Goal: Task Accomplishment & Management: Use online tool/utility

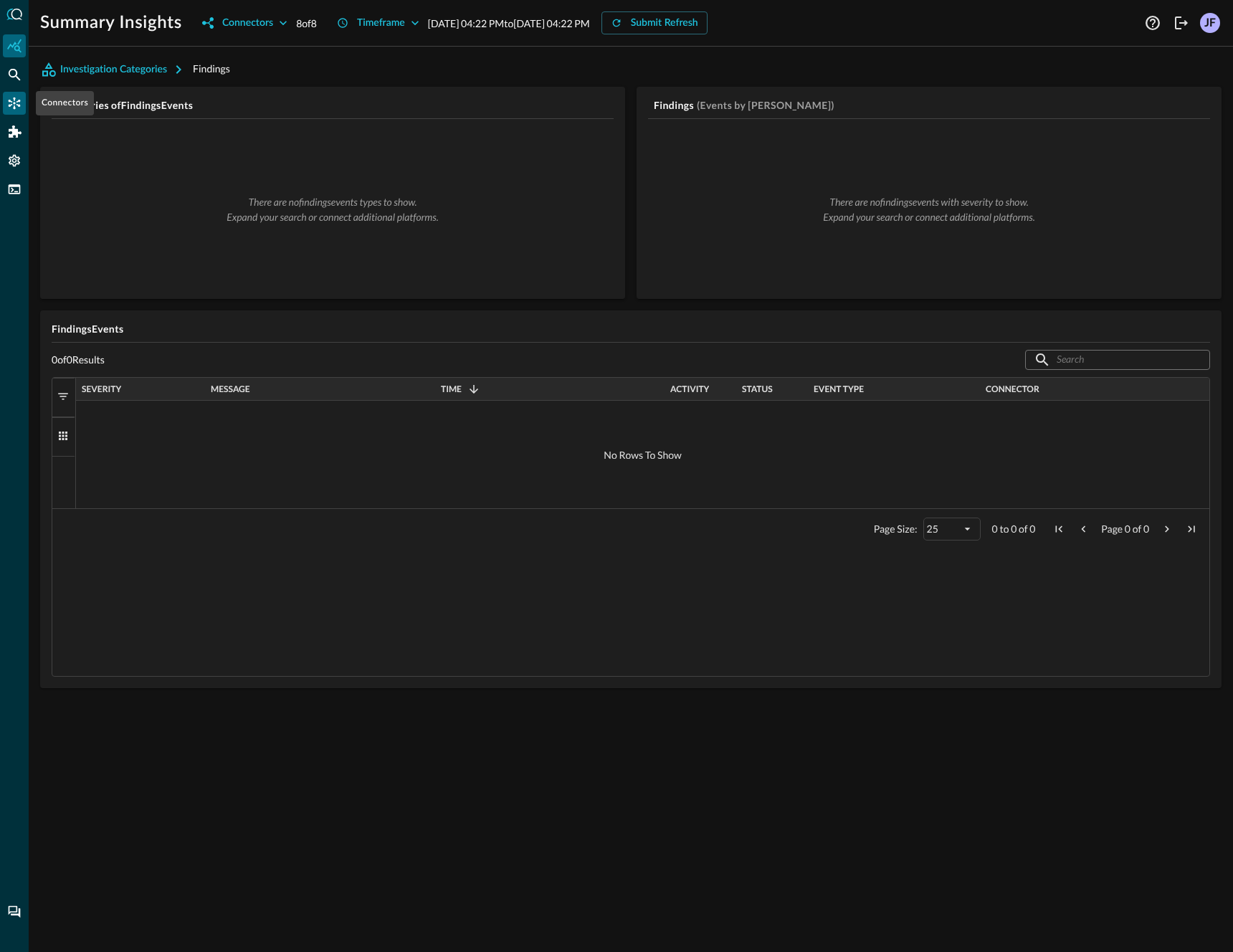
click at [19, 110] on div "Connectors" at bounding box center [14, 102] width 23 height 23
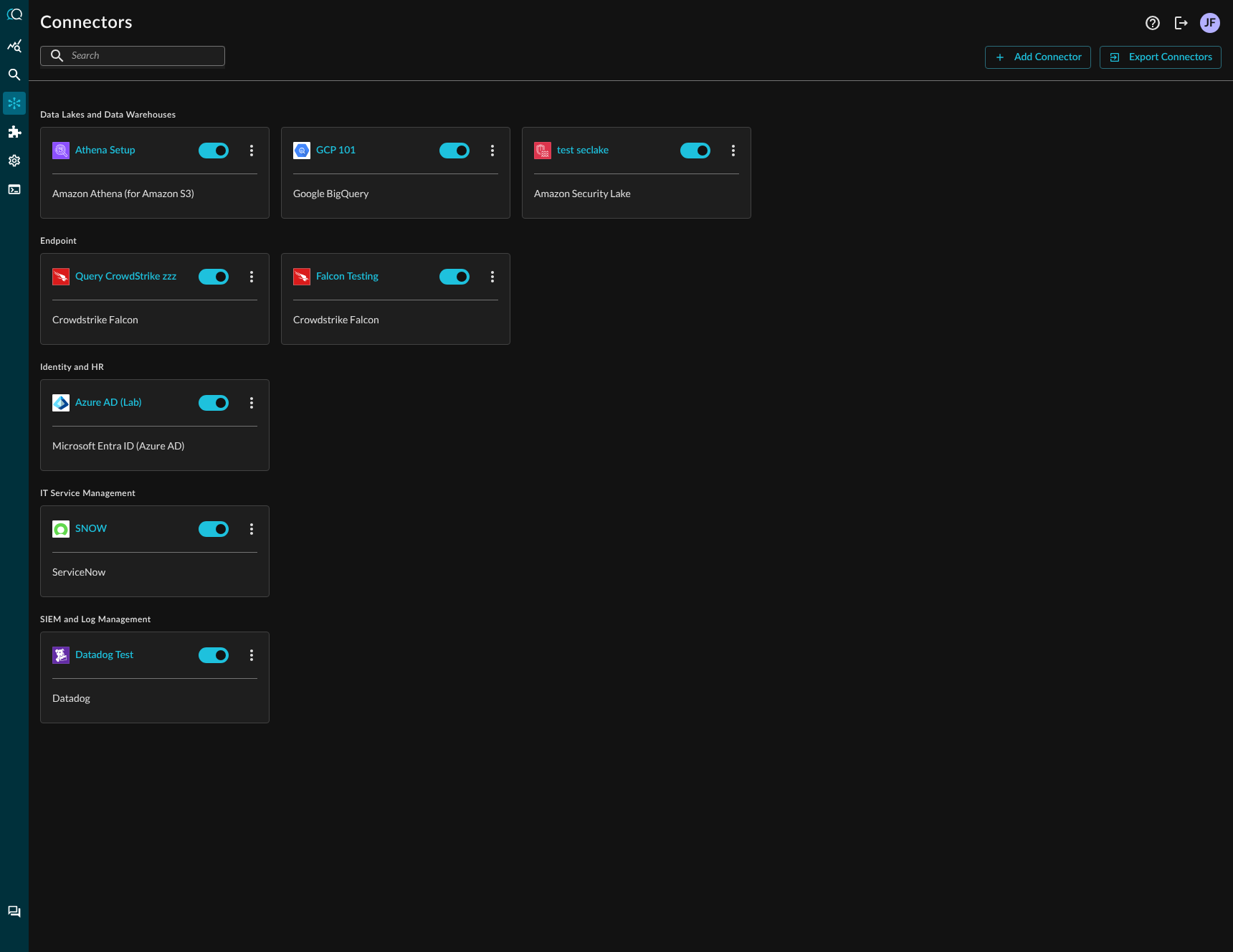
click at [693, 359] on div "Data Lakes and Data Warehouses Athena Setup Amazon Athena (for Amazon S3) GCP 1…" at bounding box center [630, 425] width 1181 height 665
click at [19, 49] on icon "Summary Insights" at bounding box center [14, 46] width 14 height 14
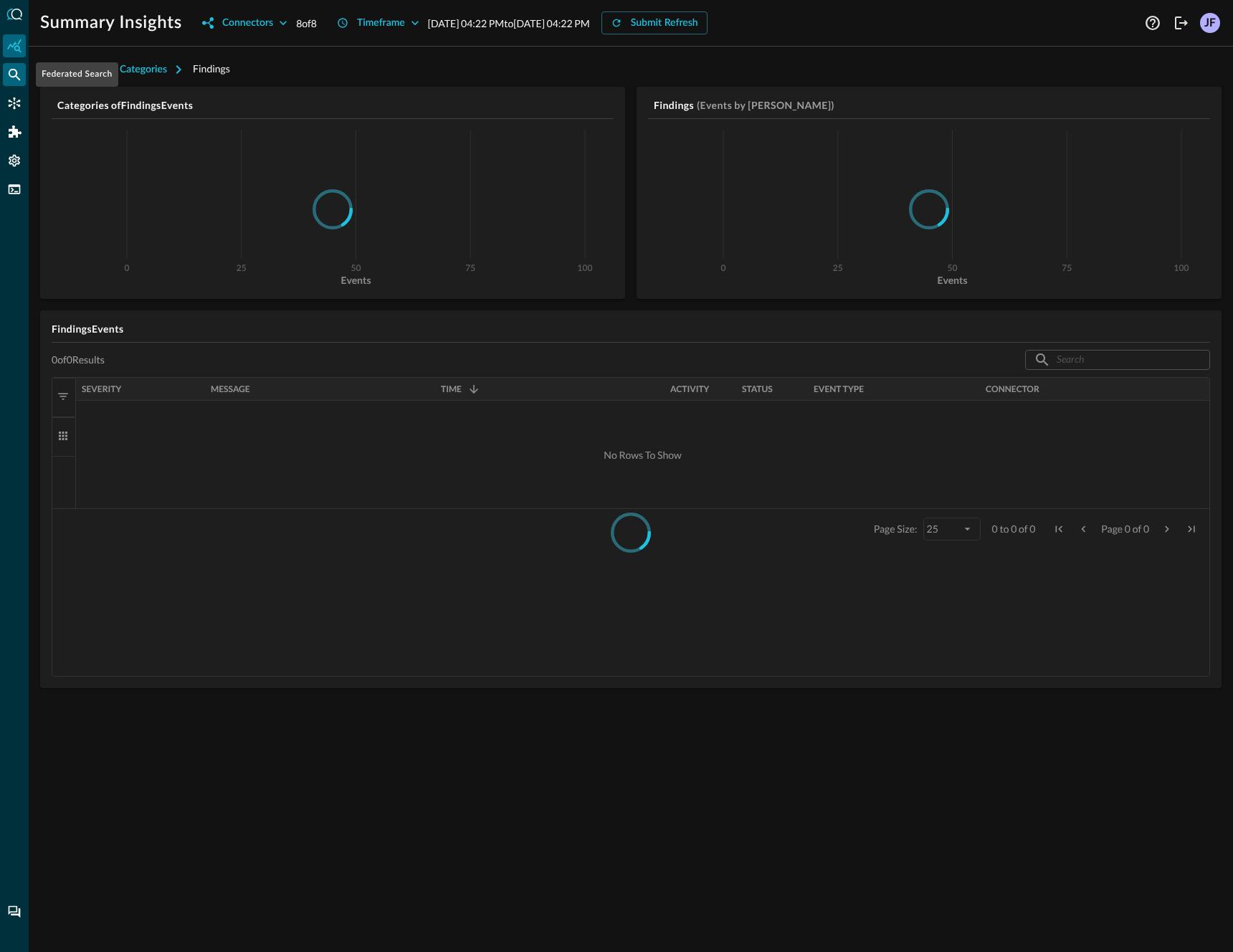
click at [16, 79] on icon "Federated Search" at bounding box center [14, 74] width 14 height 14
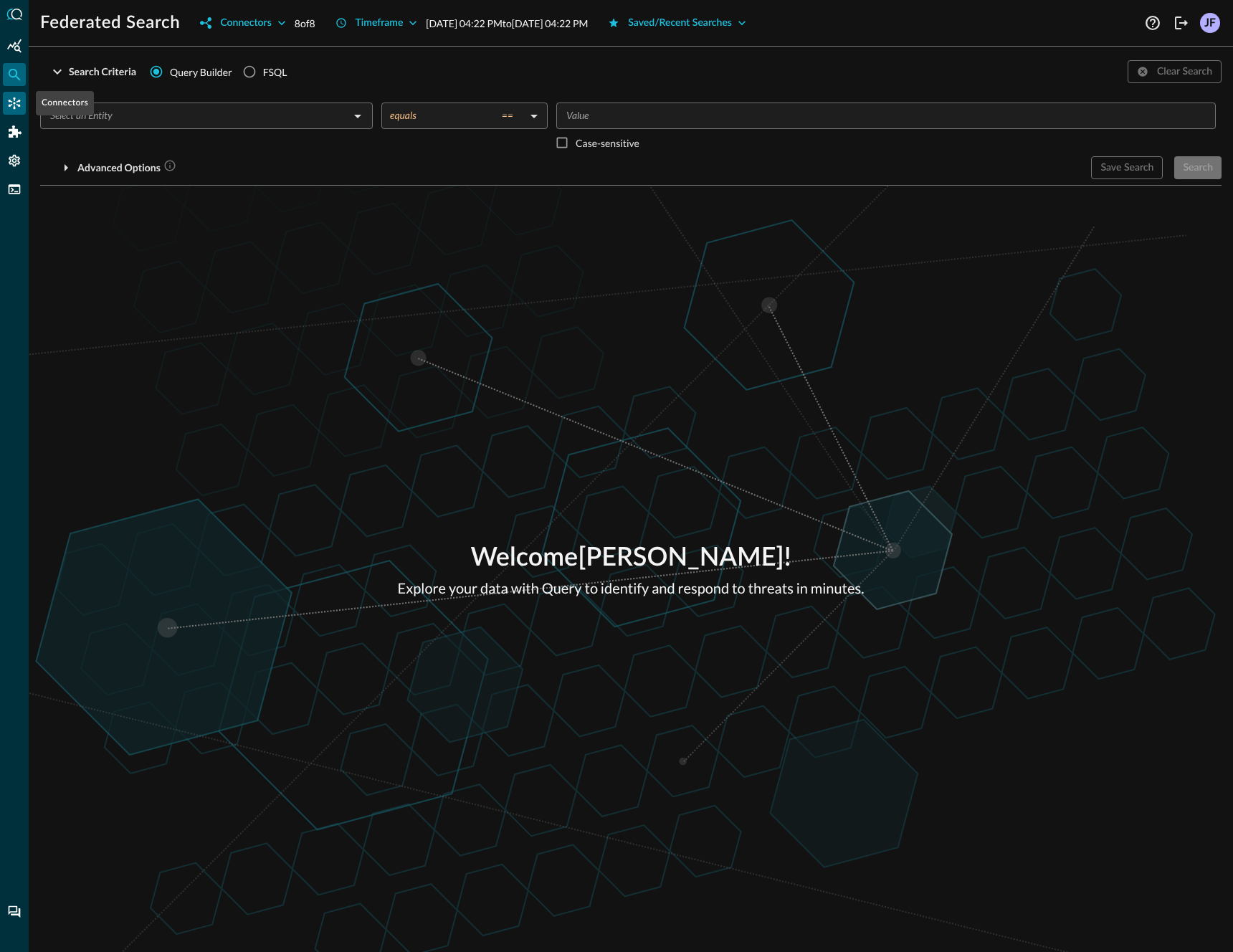
click at [16, 106] on icon "Connectors" at bounding box center [14, 103] width 14 height 14
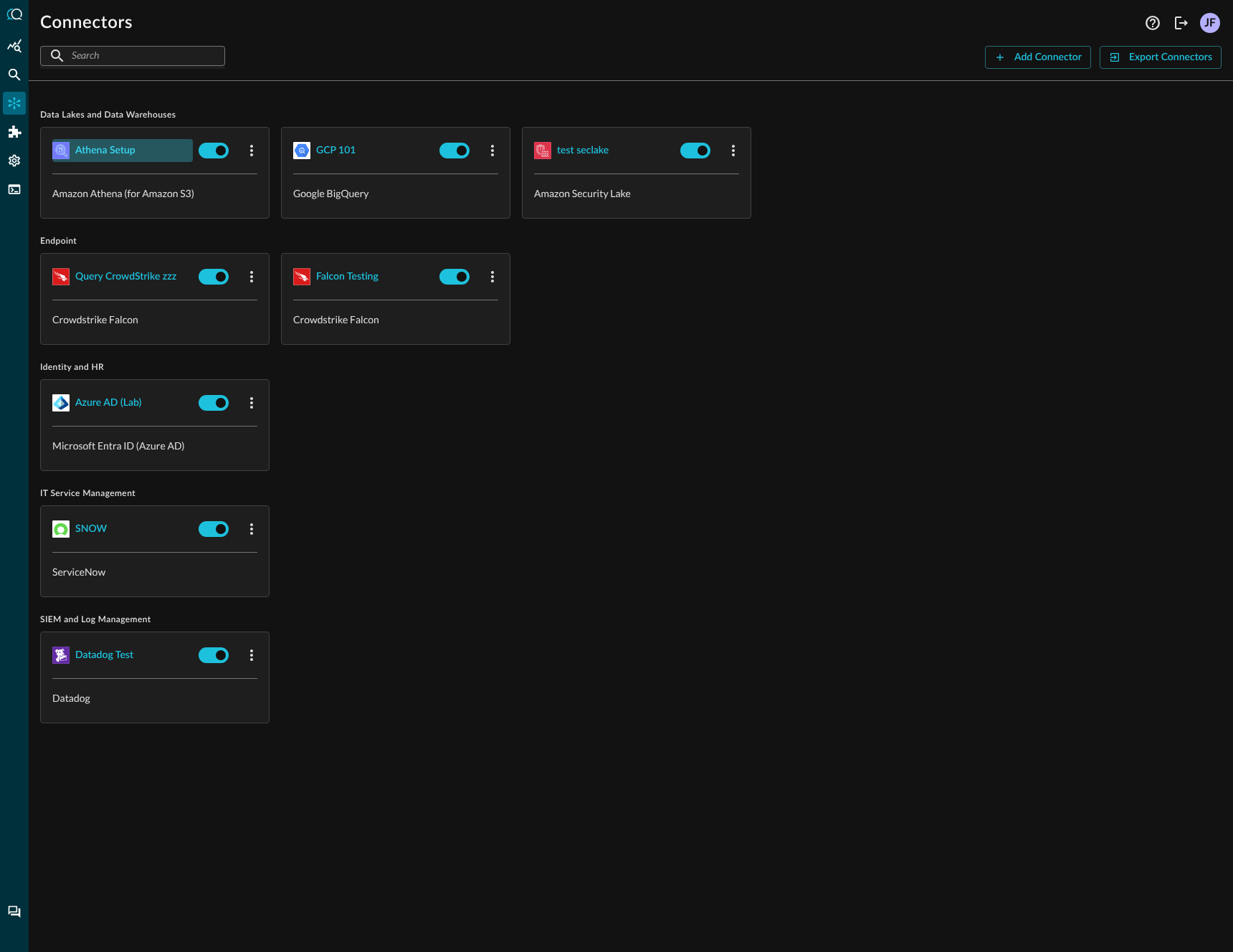
click at [102, 153] on div "Athena Setup" at bounding box center [105, 151] width 60 height 18
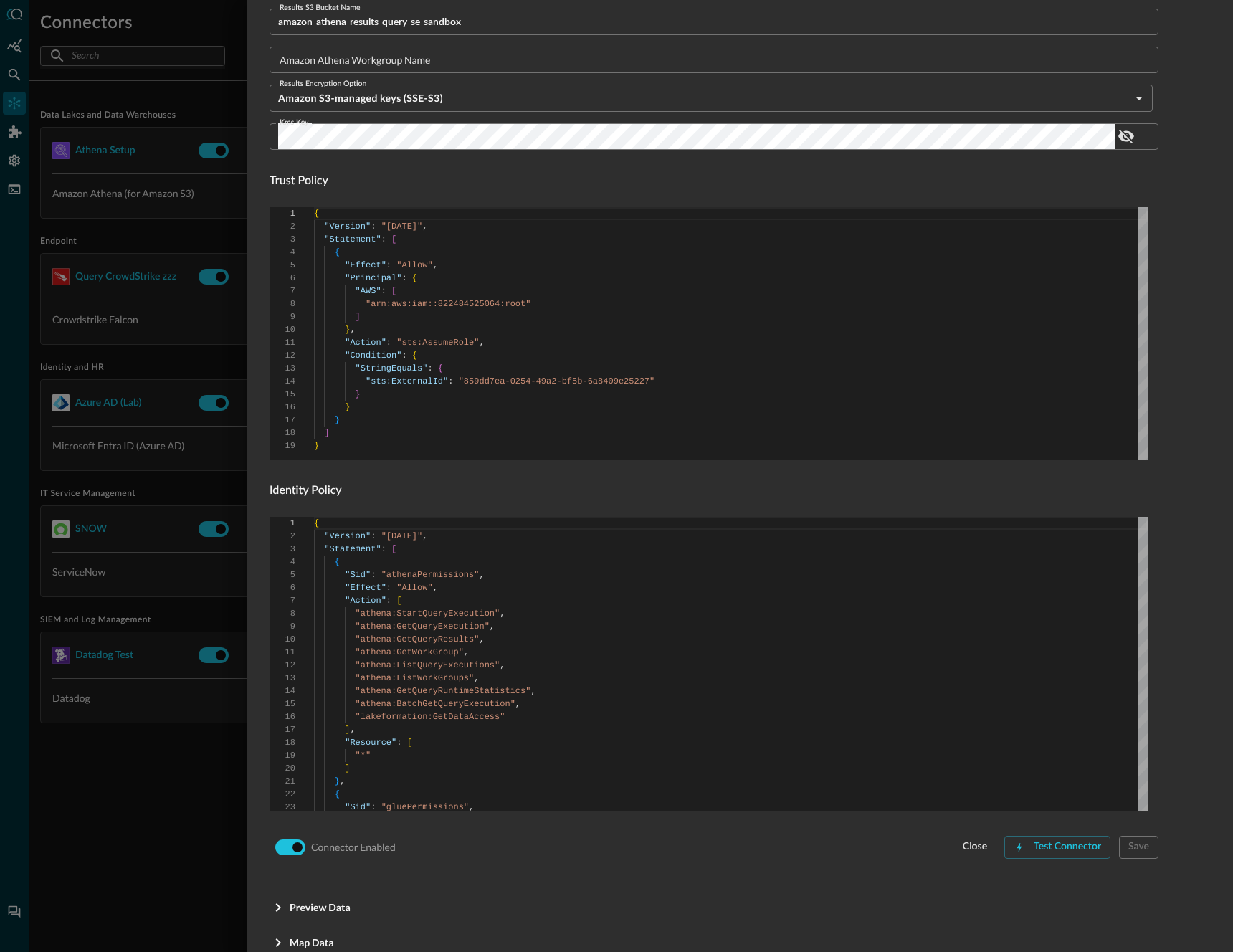
scroll to position [526, 0]
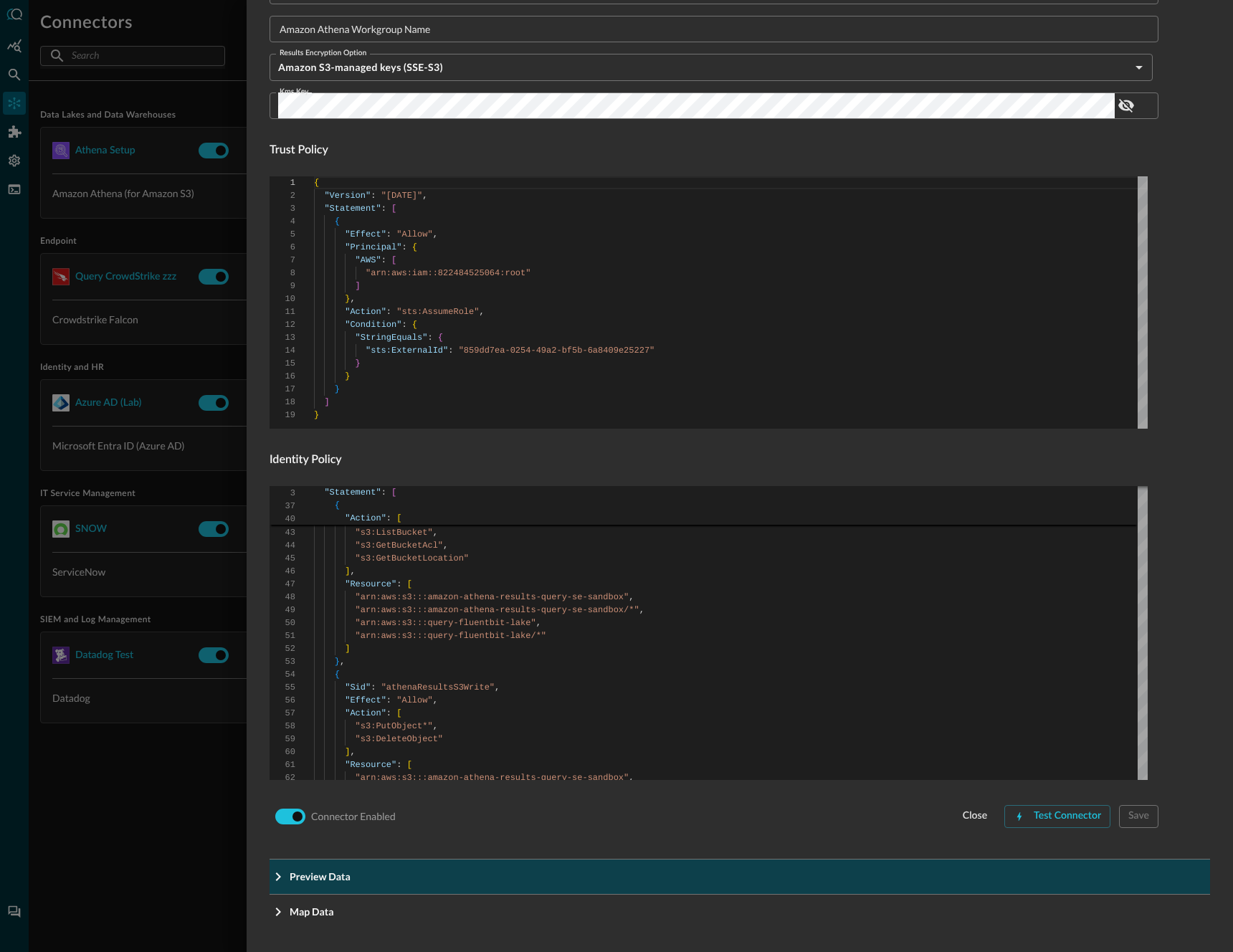
click at [322, 870] on p "Preview Data" at bounding box center [320, 877] width 61 height 15
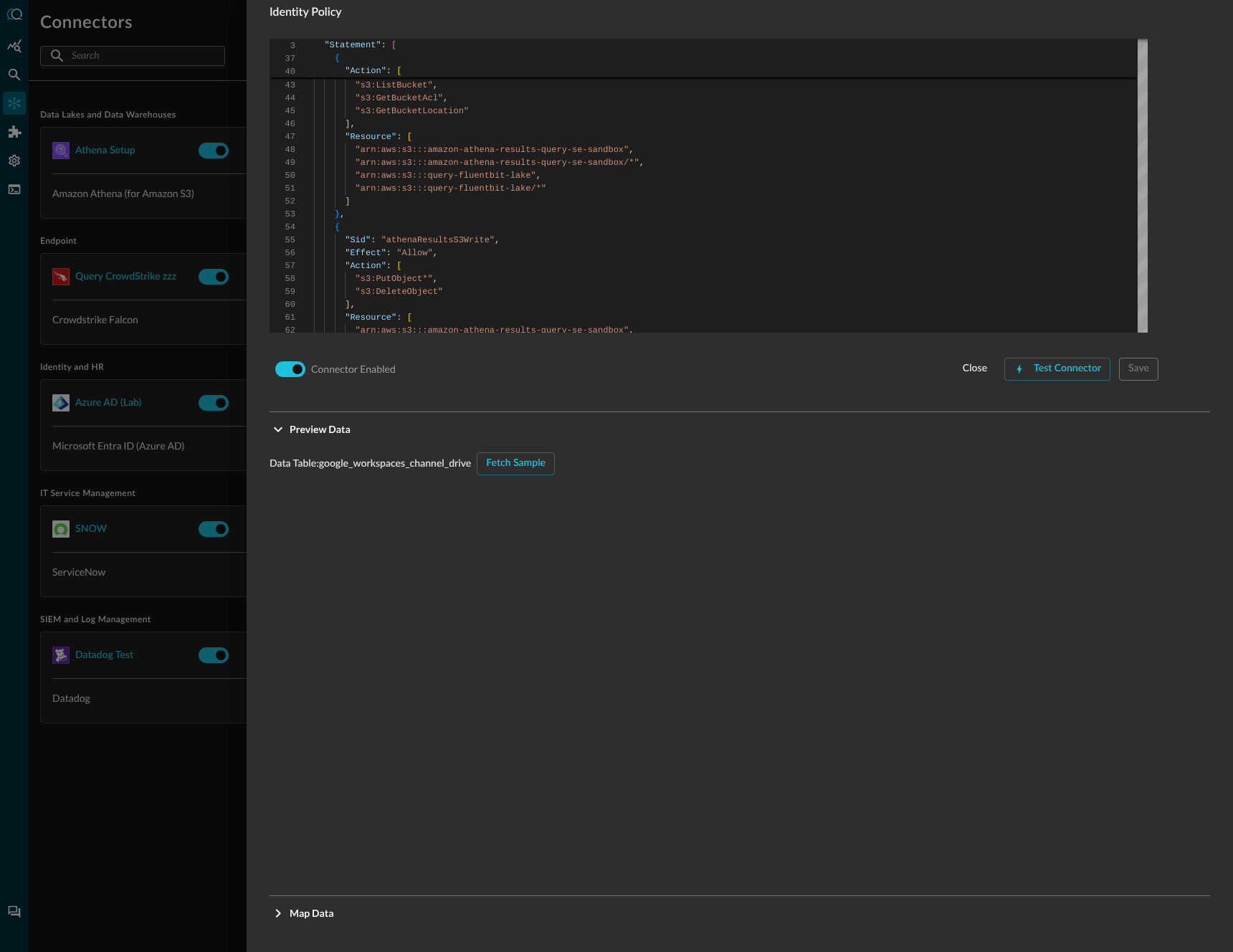
scroll to position [975, 0]
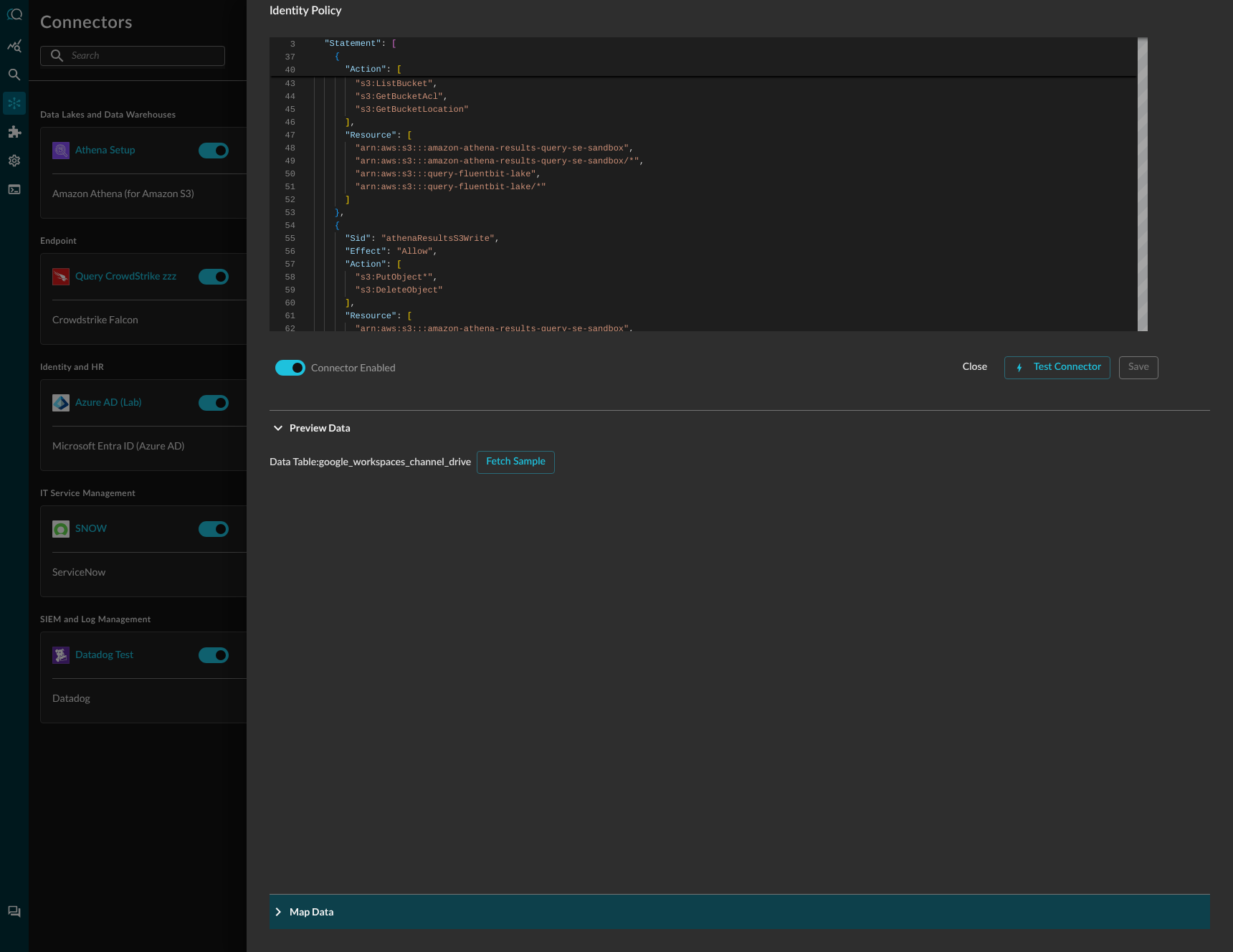
click at [310, 900] on button "Map Data" at bounding box center [740, 911] width 941 height 35
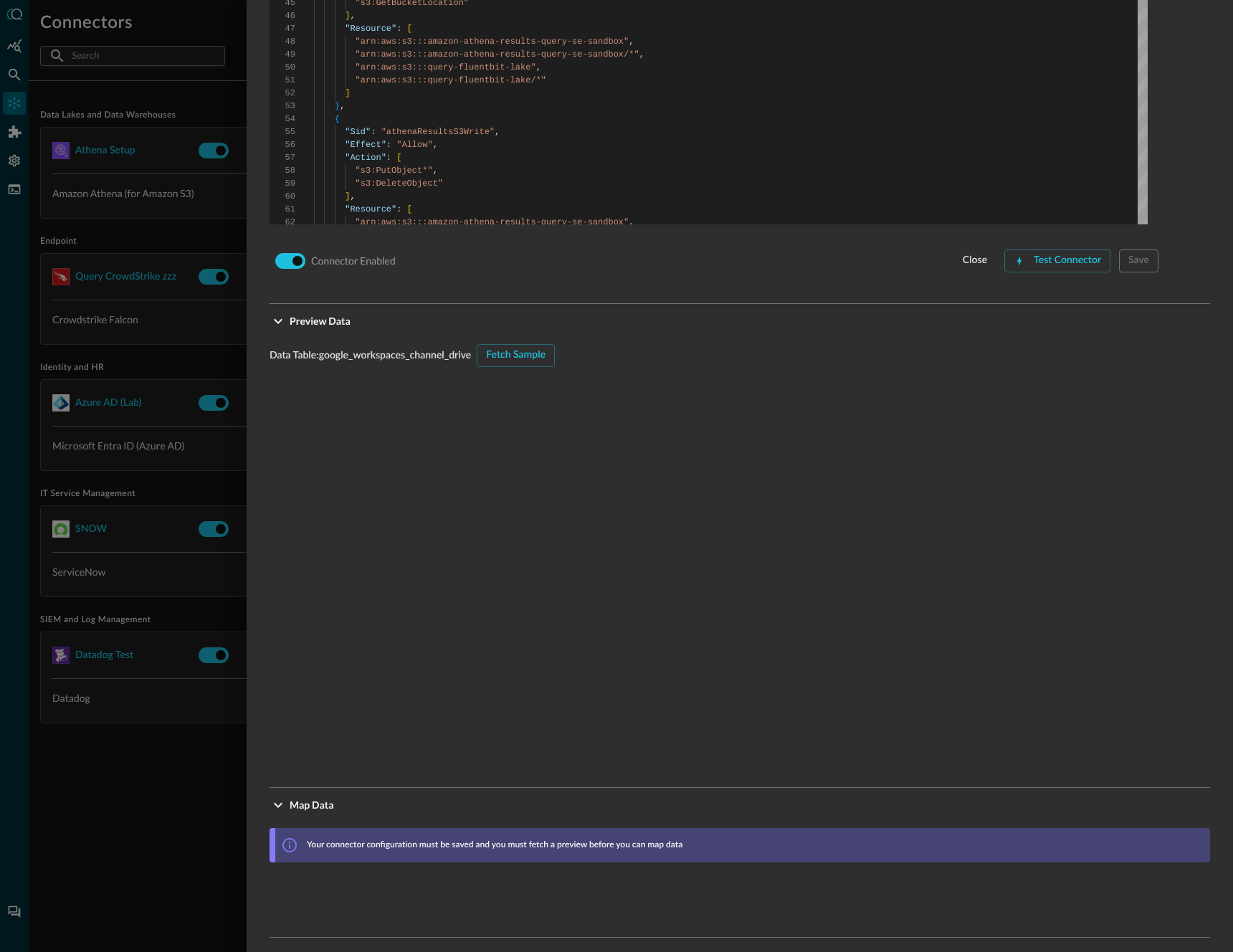
scroll to position [1091, 0]
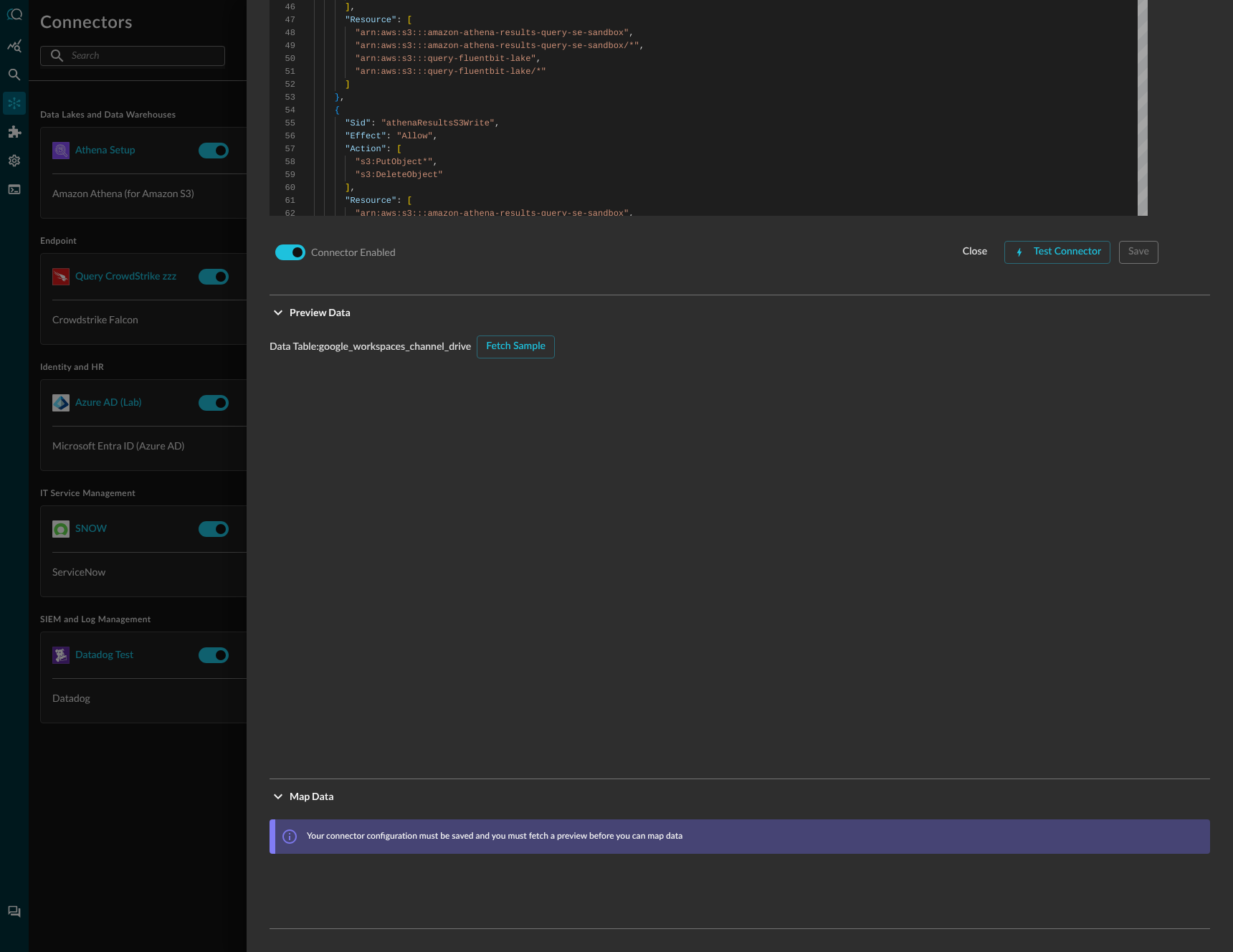
click at [155, 817] on div at bounding box center [616, 476] width 1233 height 952
